Goal: Task Accomplishment & Management: Use online tool/utility

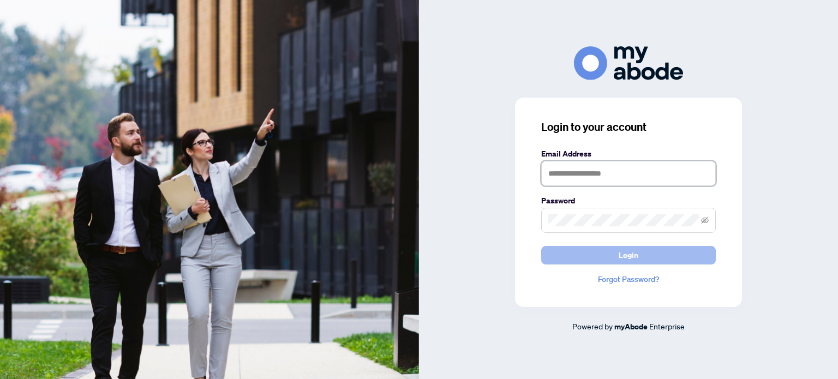
type input "**********"
click at [615, 257] on button "Login" at bounding box center [628, 255] width 175 height 19
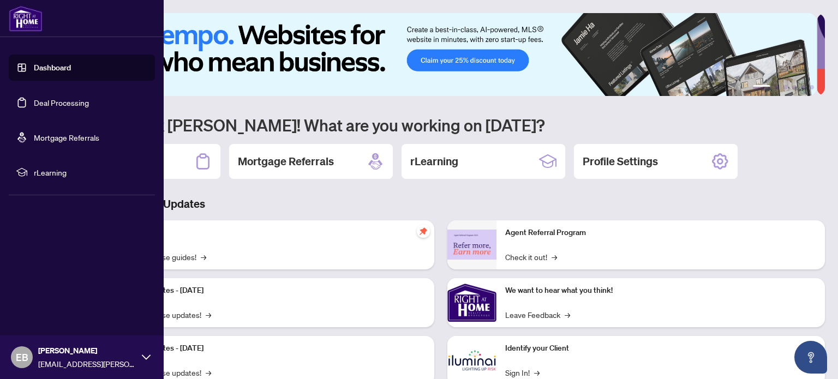
click at [45, 100] on link "Deal Processing" at bounding box center [61, 103] width 55 height 10
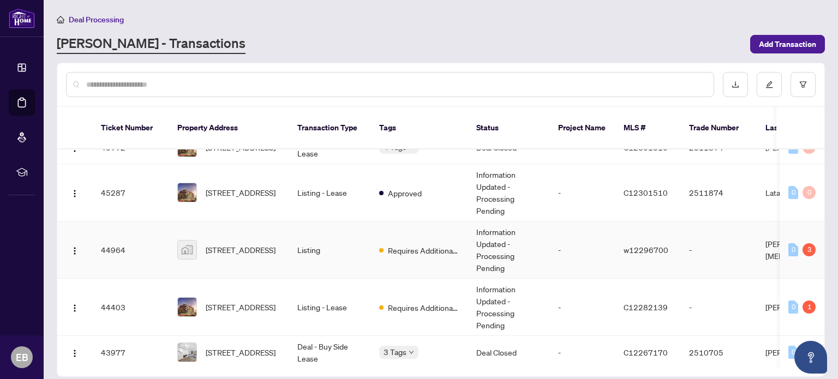
scroll to position [273, 0]
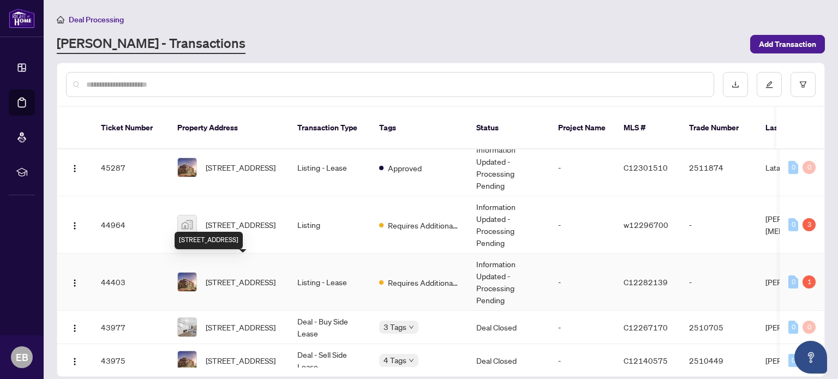
click at [257, 276] on span "209-106 Dovercourt Rd, Toronto, Ontario M6J 1J1, Canada" at bounding box center [241, 282] width 70 height 12
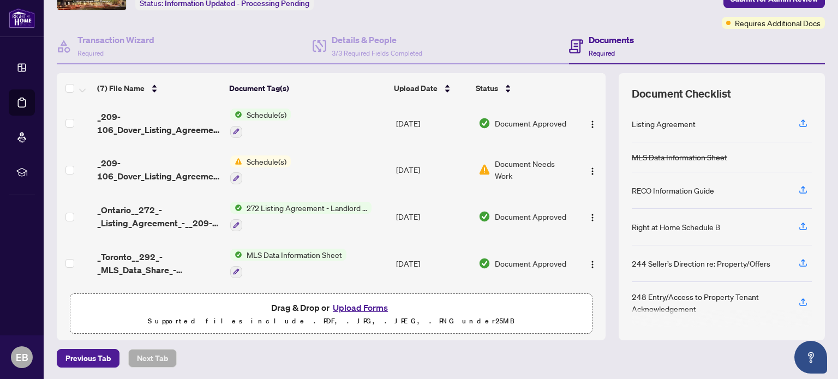
scroll to position [140, 0]
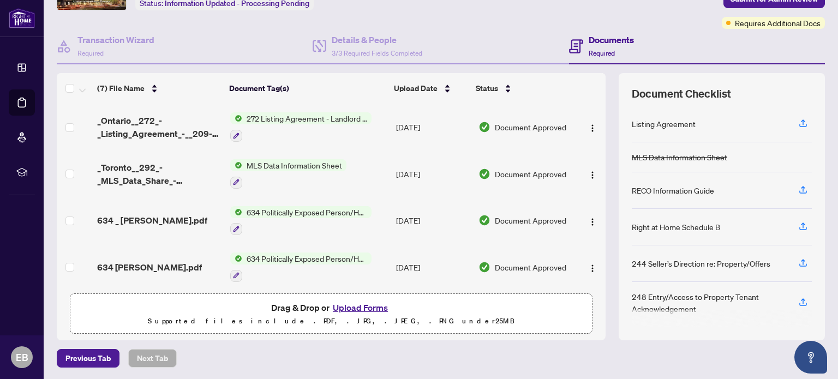
click at [351, 306] on button "Upload Forms" at bounding box center [360, 307] width 62 height 14
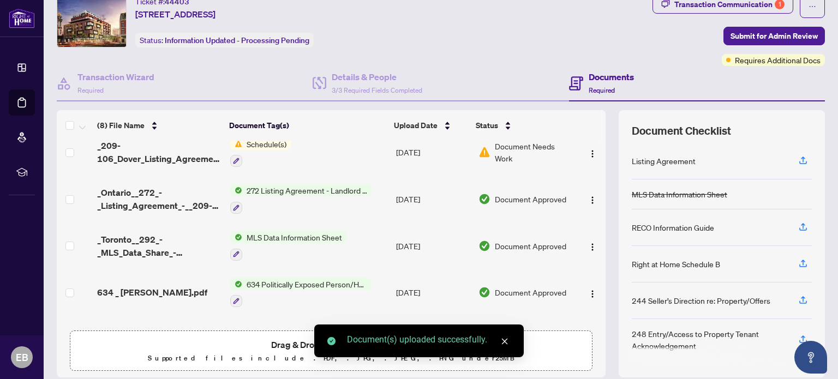
scroll to position [0, 0]
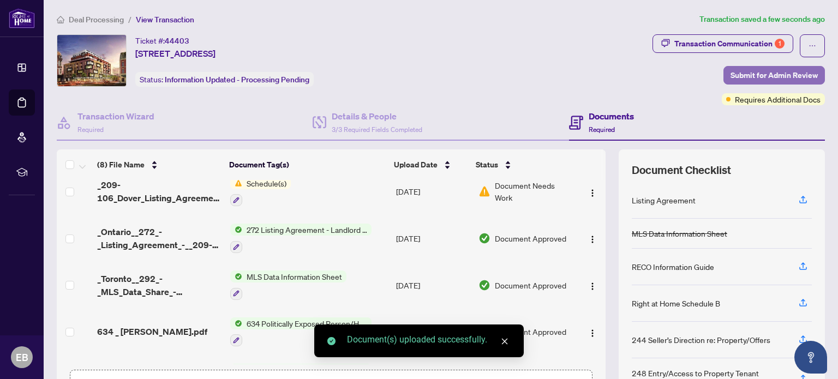
click at [748, 80] on span "Submit for Admin Review" at bounding box center [773, 75] width 87 height 17
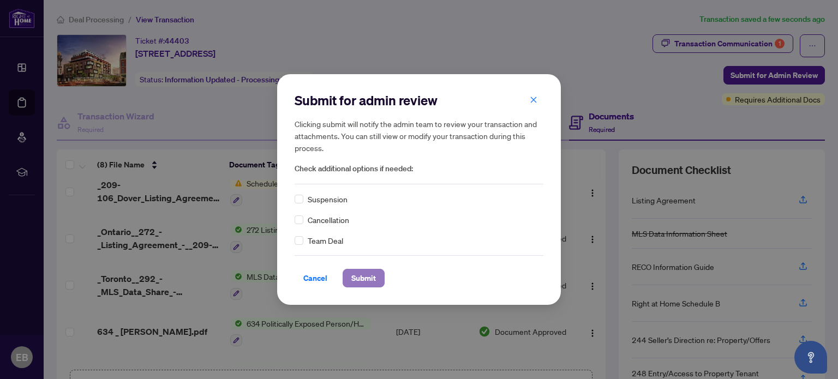
click at [368, 274] on span "Submit" at bounding box center [363, 277] width 25 height 17
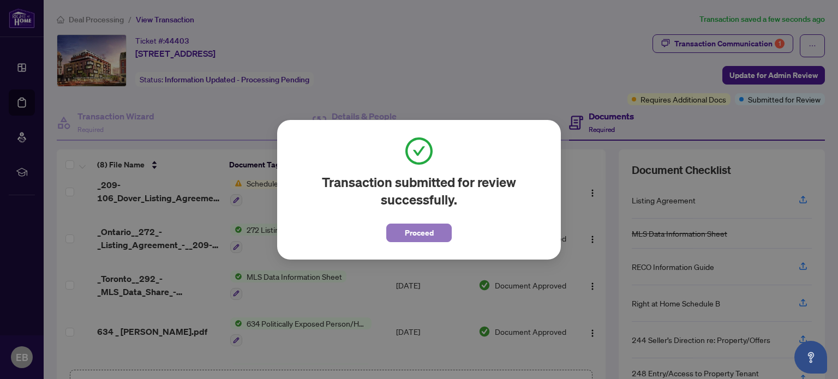
click at [416, 233] on span "Proceed" at bounding box center [419, 232] width 29 height 17
